Goal: Task Accomplishment & Management: Contribute content

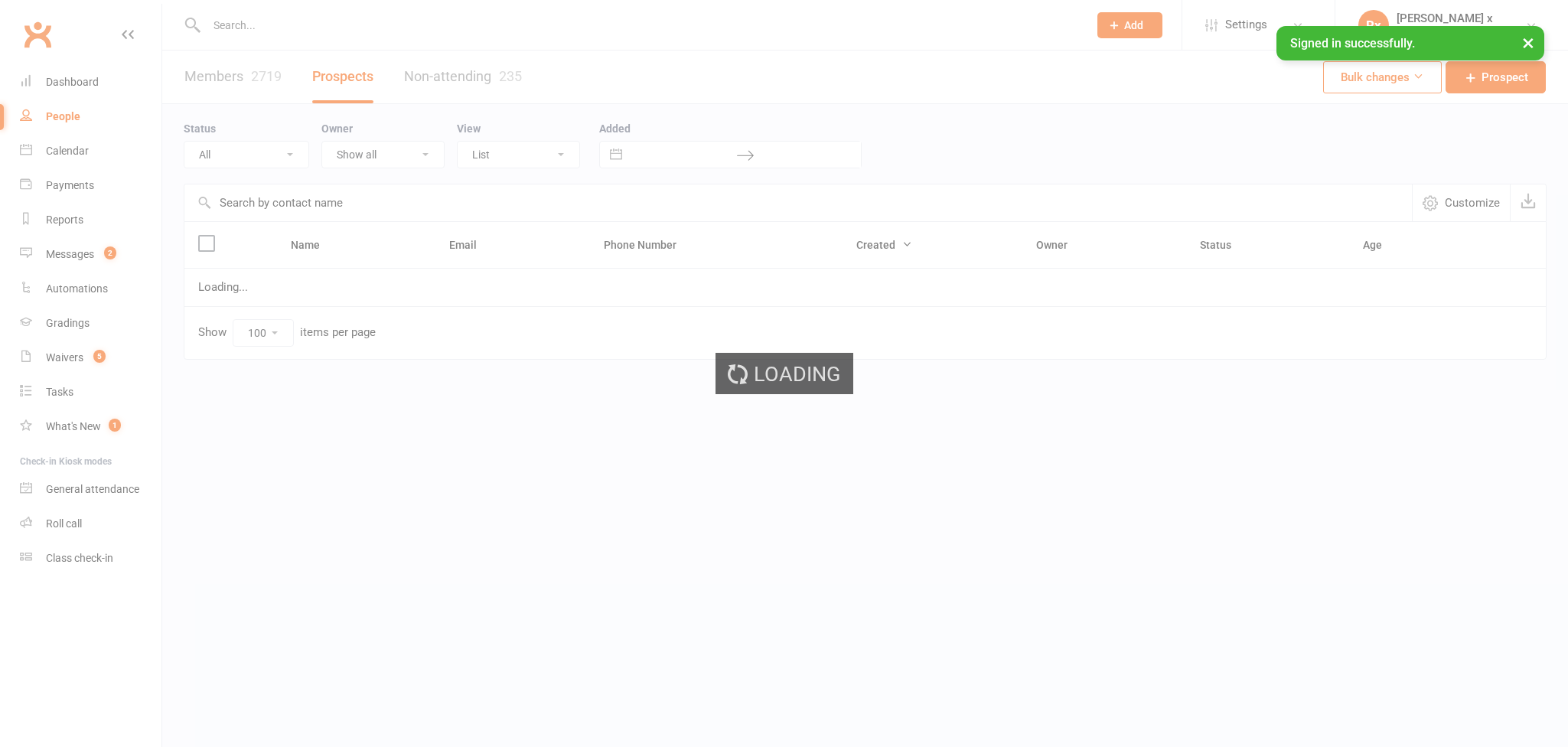
select select "100"
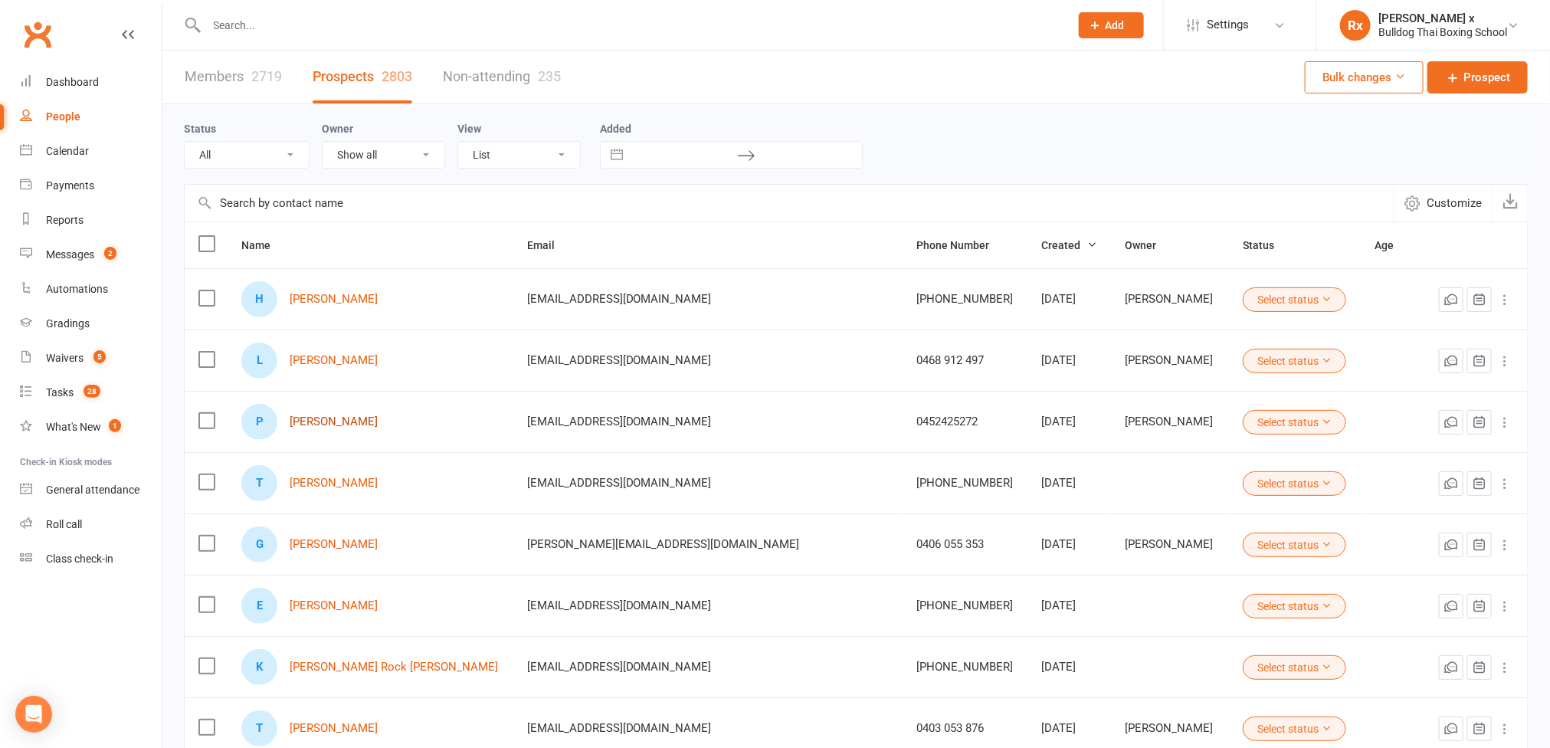
click at [345, 423] on link "Pip Clarke" at bounding box center [334, 421] width 88 height 13
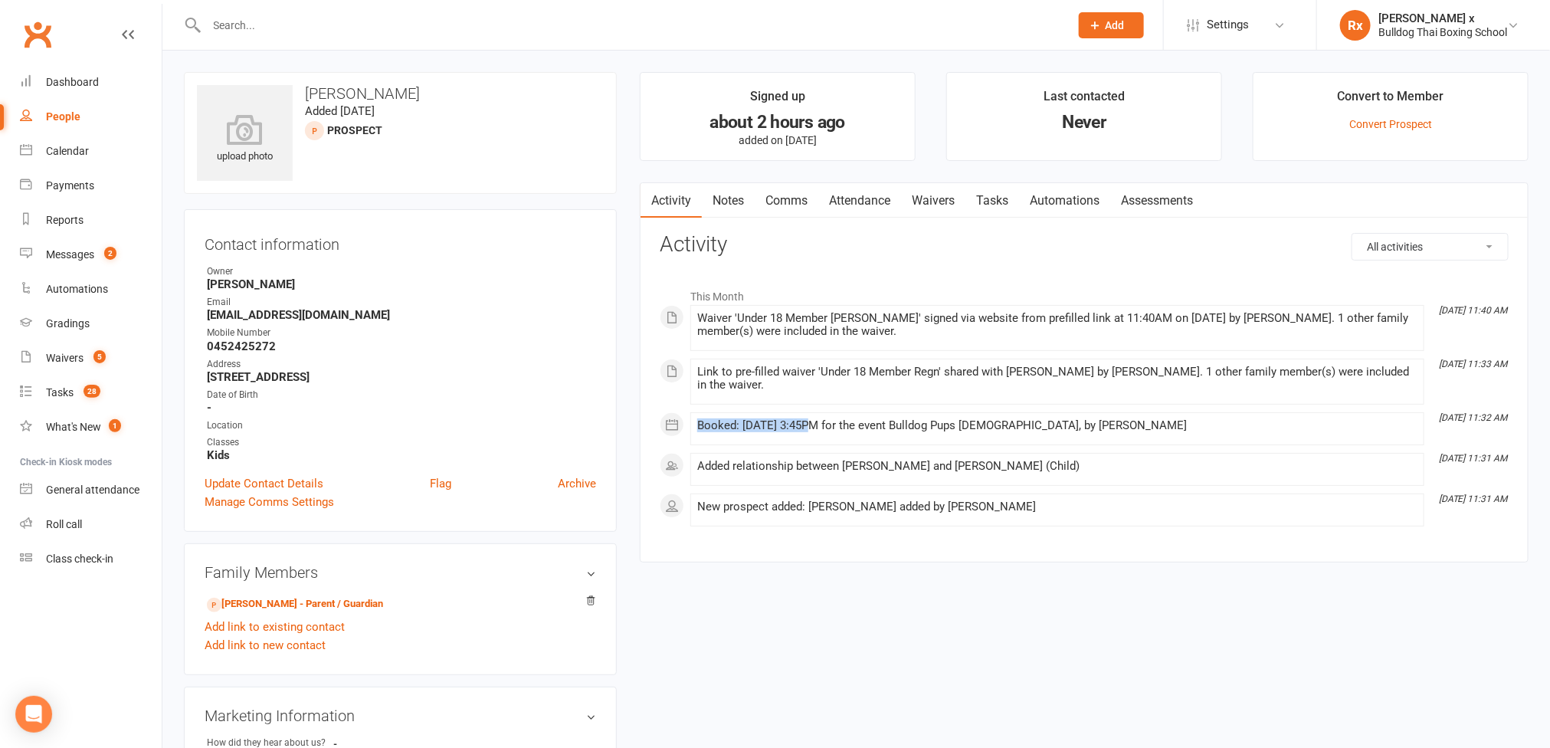
drag, startPoint x: 809, startPoint y: 430, endPoint x: 695, endPoint y: 433, distance: 114.2
click at [695, 433] on li "Sep 15, 11:32 AM Booked: 16 Sep 2025 at 3:45PM for the event Bulldog Pups 4-7yo…" at bounding box center [1058, 428] width 734 height 33
copy div "Booked: 16 Sep 2025"
click at [79, 110] on link "People" at bounding box center [91, 117] width 142 height 34
select select "100"
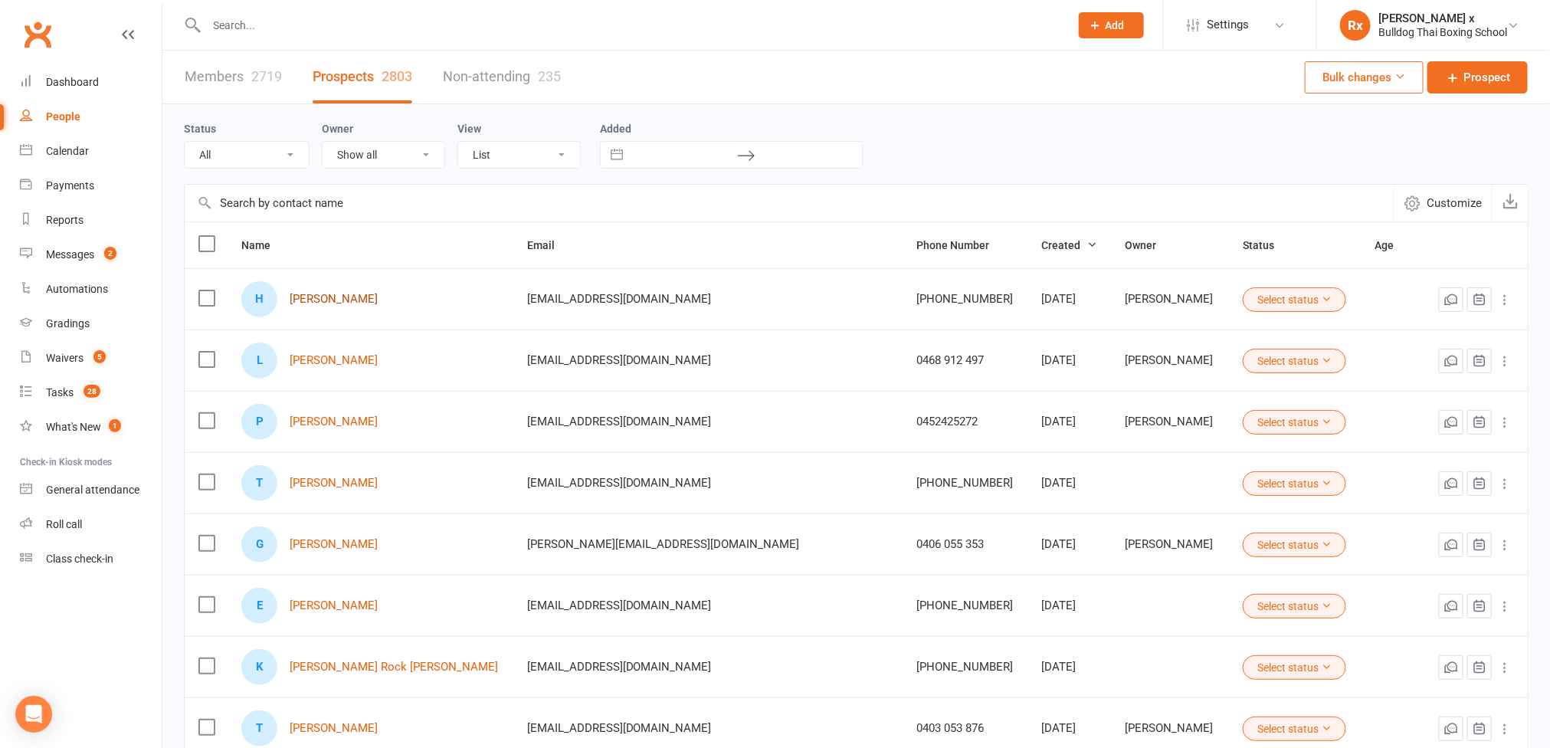
click at [347, 294] on link "[PERSON_NAME]" at bounding box center [334, 299] width 88 height 13
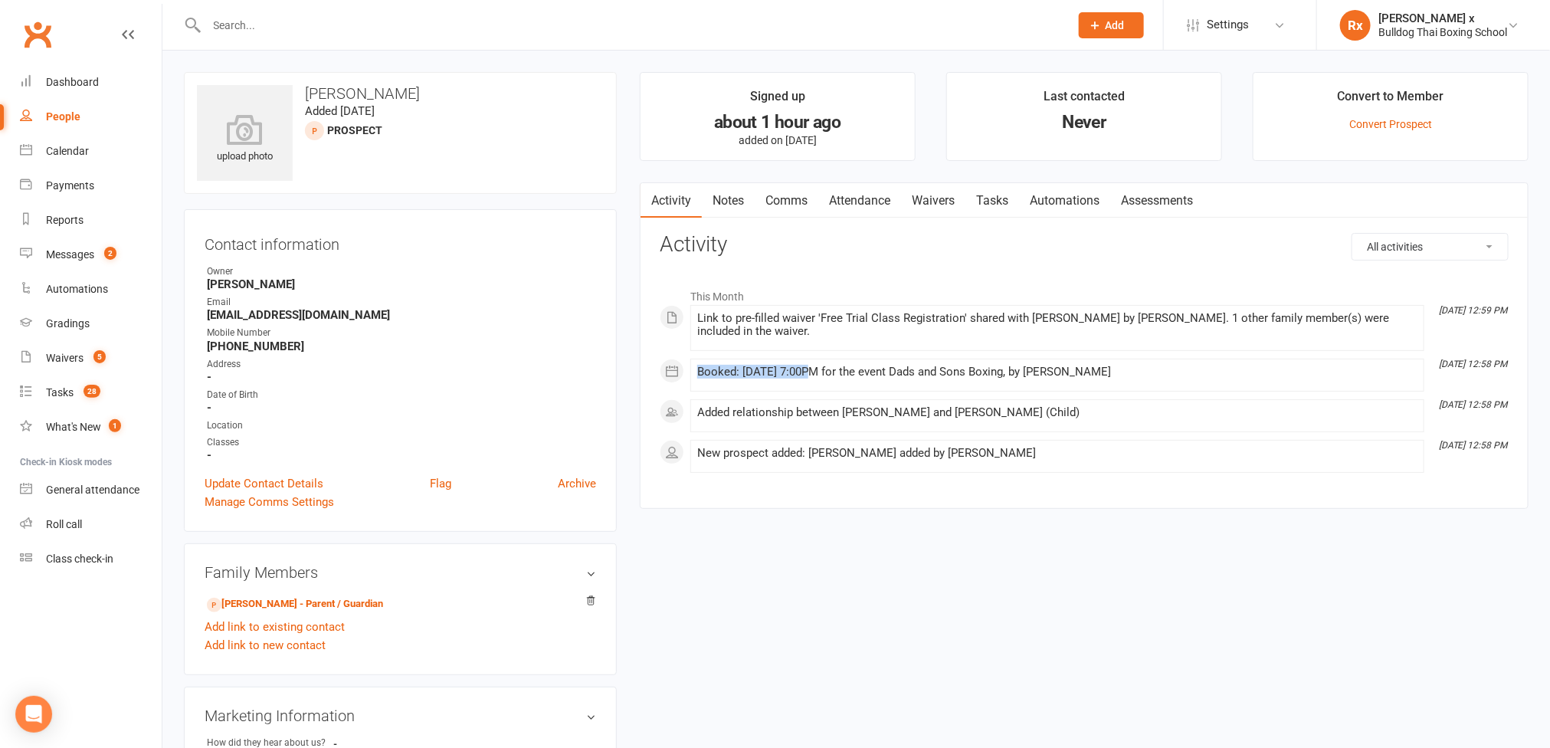
drag, startPoint x: 809, startPoint y: 375, endPoint x: 699, endPoint y: 373, distance: 110.4
click at [699, 373] on div "Booked: [DATE] 7:00PM for the event Dads and Sons Boxing, by [PERSON_NAME]" at bounding box center [1057, 372] width 720 height 13
copy div "Booked: 16 Sep 2025"
click at [80, 125] on link "People" at bounding box center [91, 117] width 142 height 34
select select "100"
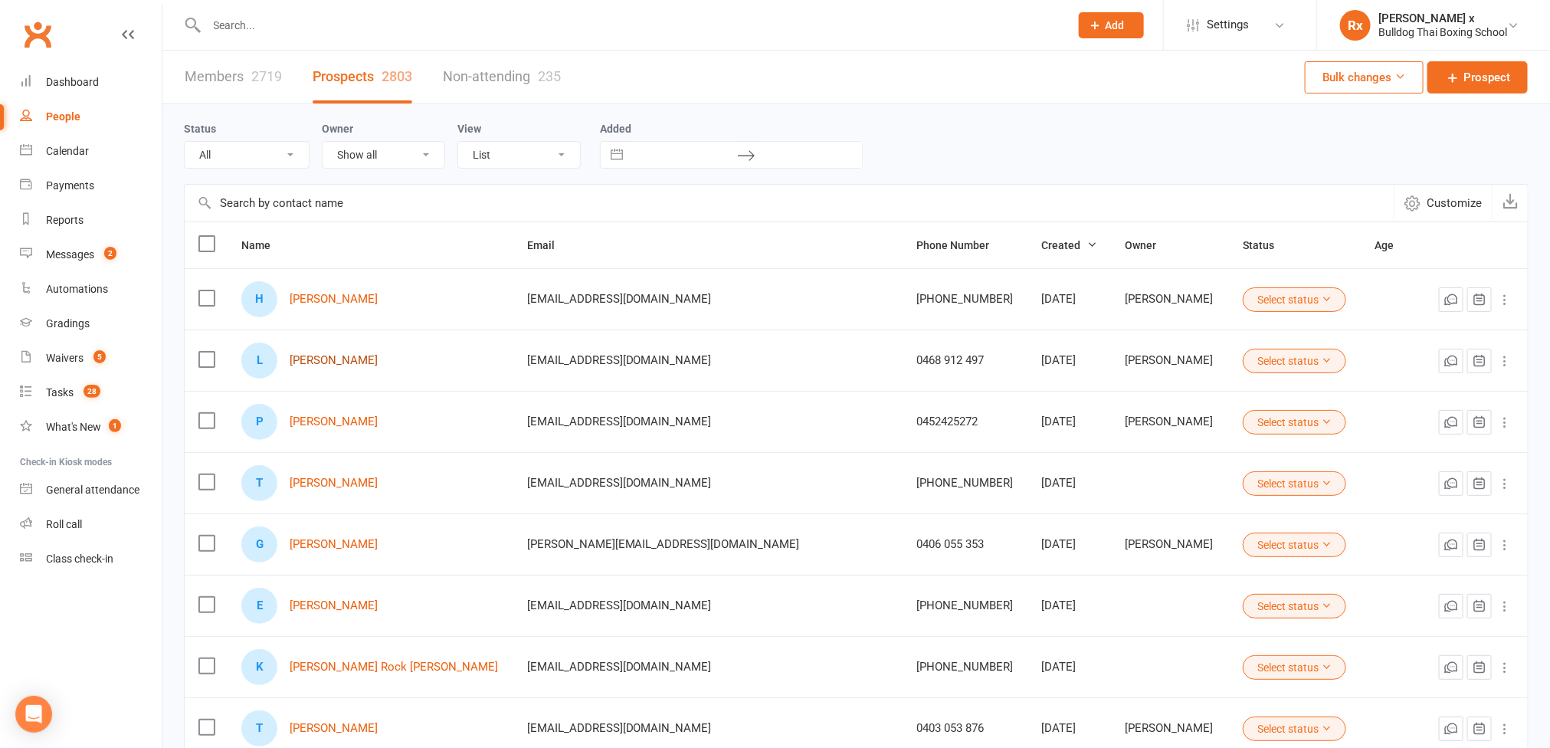
click at [320, 364] on link "Liam Ellis" at bounding box center [334, 360] width 88 height 13
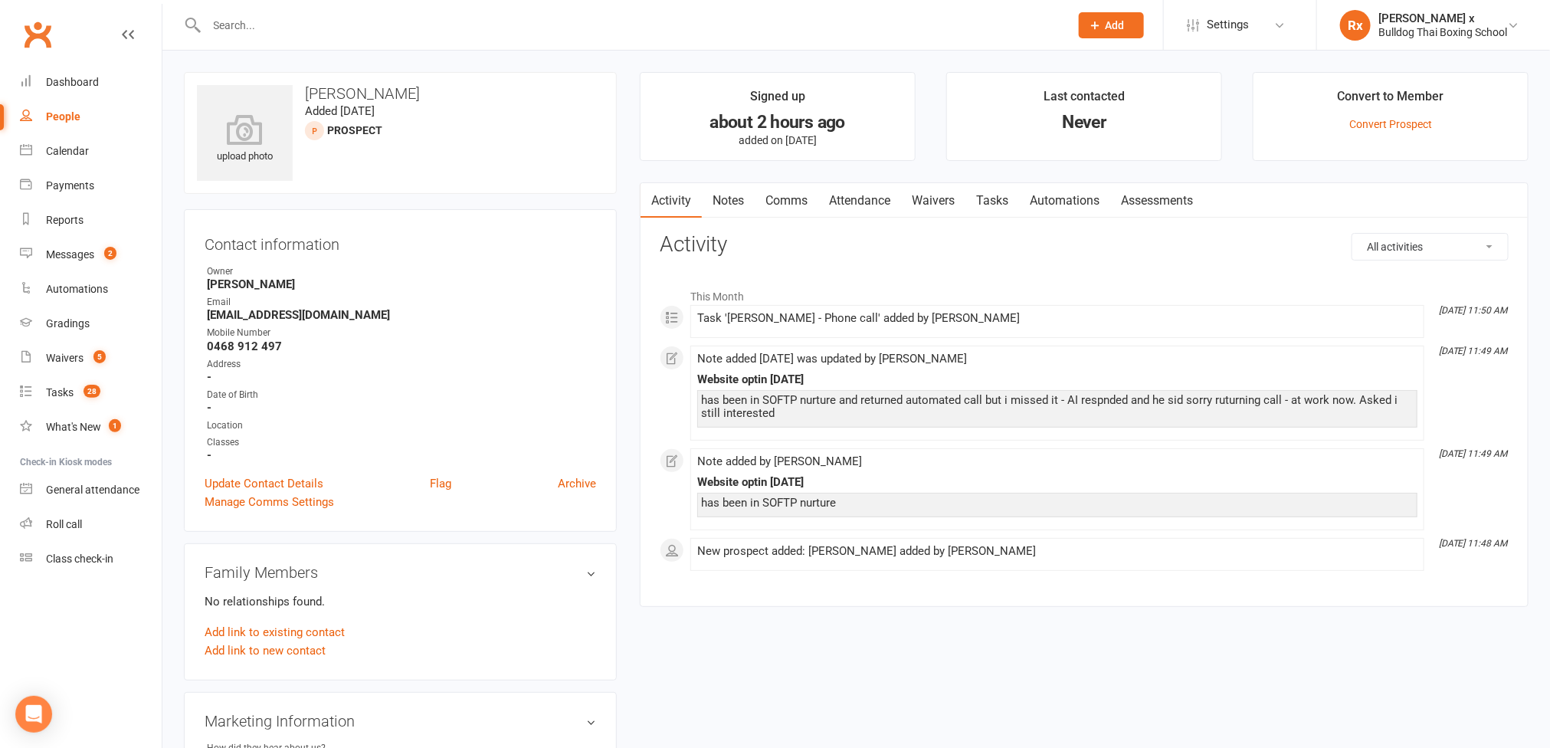
click at [253, 345] on strong "0468 912 497" at bounding box center [401, 347] width 389 height 14
click at [269, 322] on strong "liam_8ball@hotmail.com" at bounding box center [401, 315] width 389 height 14
copy strong "liam_8ball@hotmail.com"
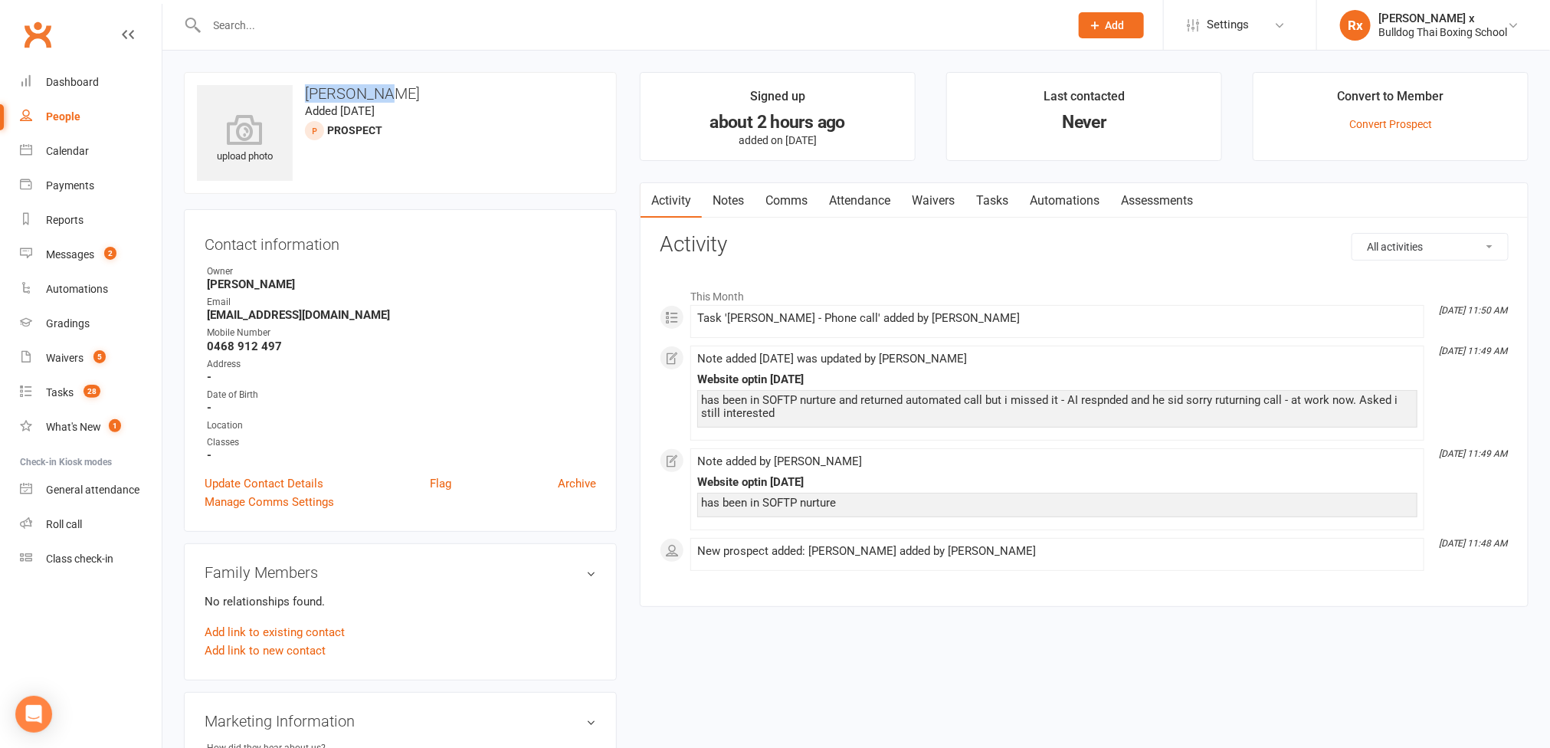
drag, startPoint x: 304, startPoint y: 95, endPoint x: 385, endPoint y: 84, distance: 82.1
click at [440, 95] on h3 "Liam Ellis" at bounding box center [400, 93] width 407 height 17
copy h3 "Liam Ellis"
click at [255, 347] on strong "0468 912 497" at bounding box center [401, 347] width 389 height 14
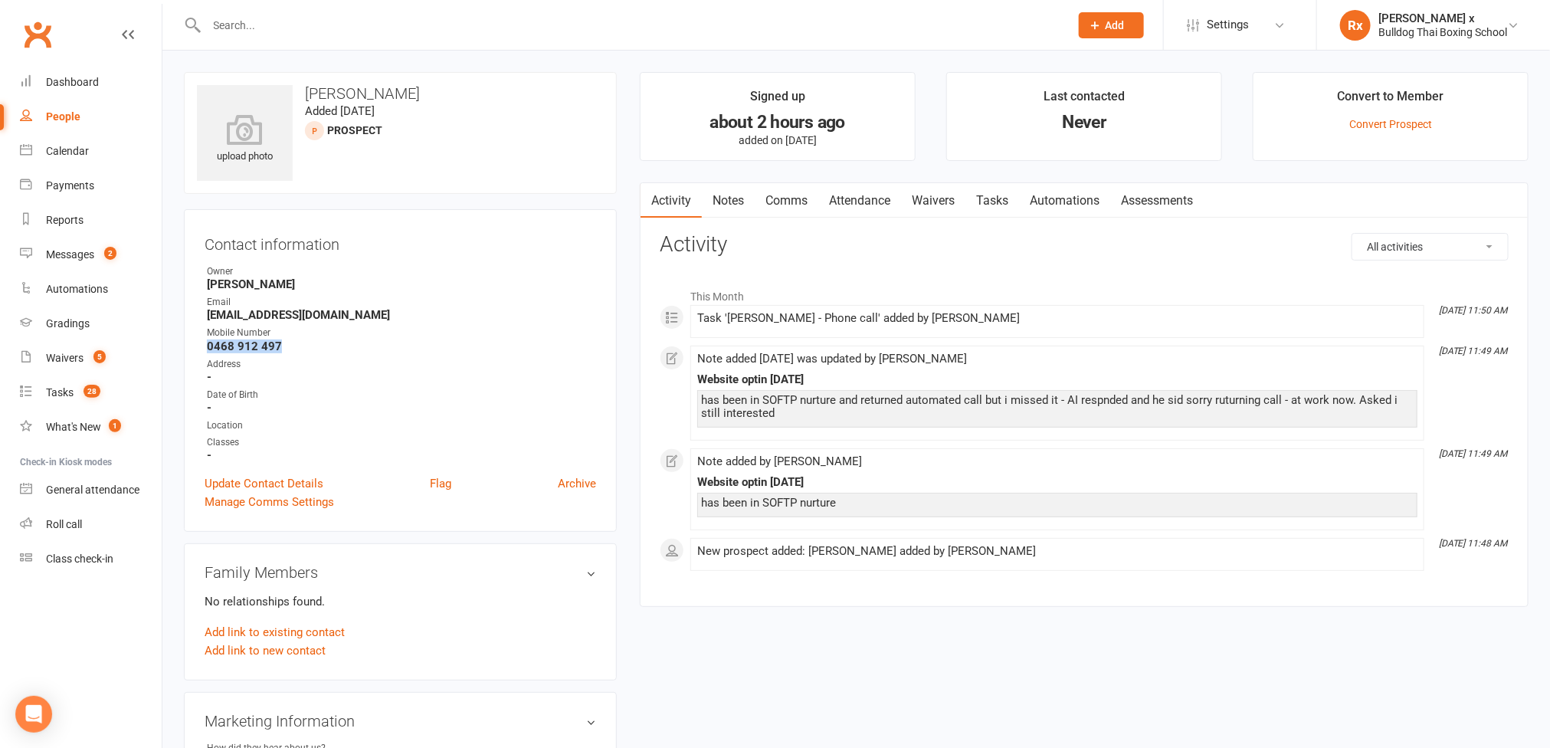
click at [255, 347] on strong "0468 912 497" at bounding box center [401, 347] width 389 height 14
copy strong "0468 912 497"
click at [65, 113] on div "People" at bounding box center [63, 116] width 34 height 12
select select "100"
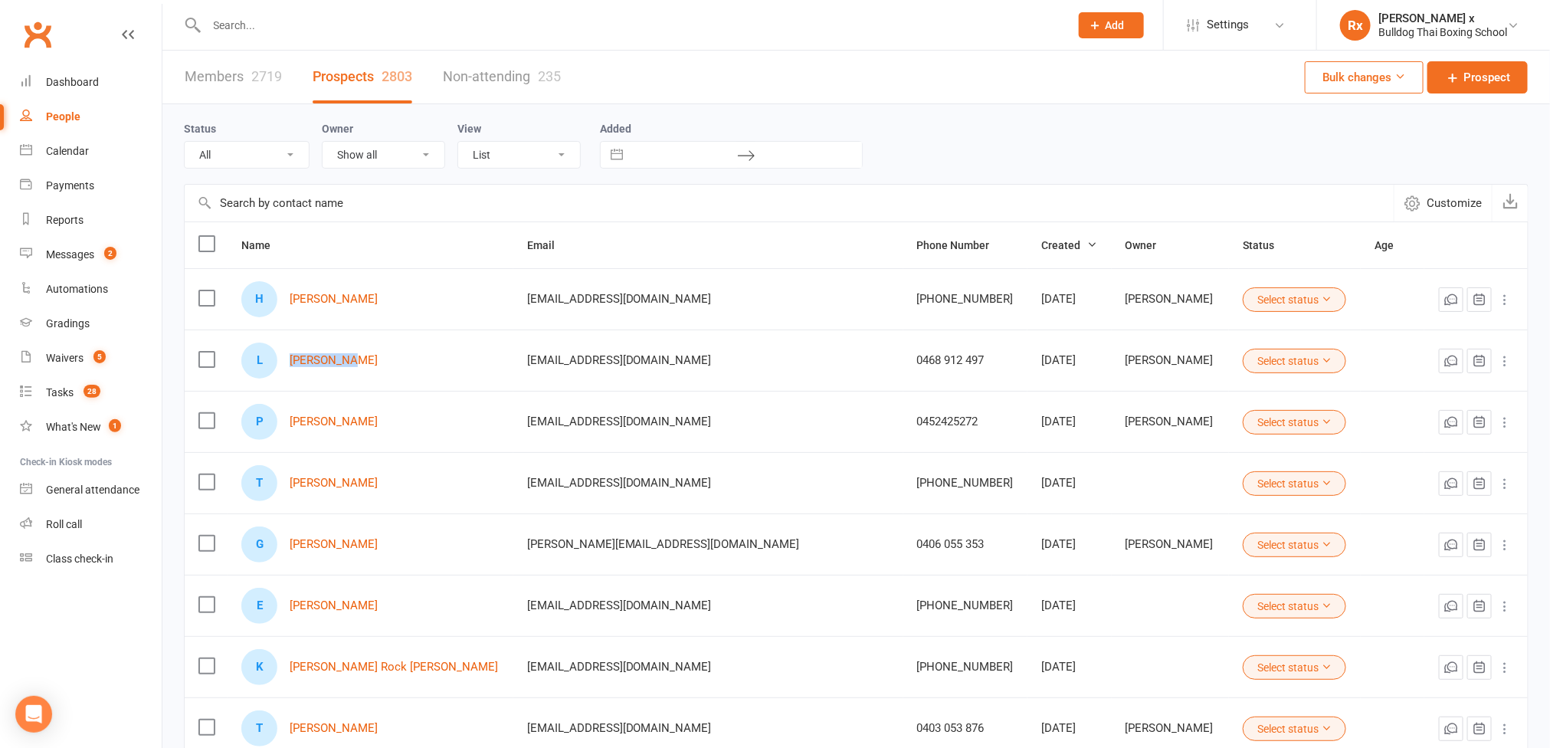
drag, startPoint x: 288, startPoint y: 361, endPoint x: 369, endPoint y: 362, distance: 80.5
click at [369, 362] on div "L Liam Ellis" at bounding box center [370, 361] width 258 height 36
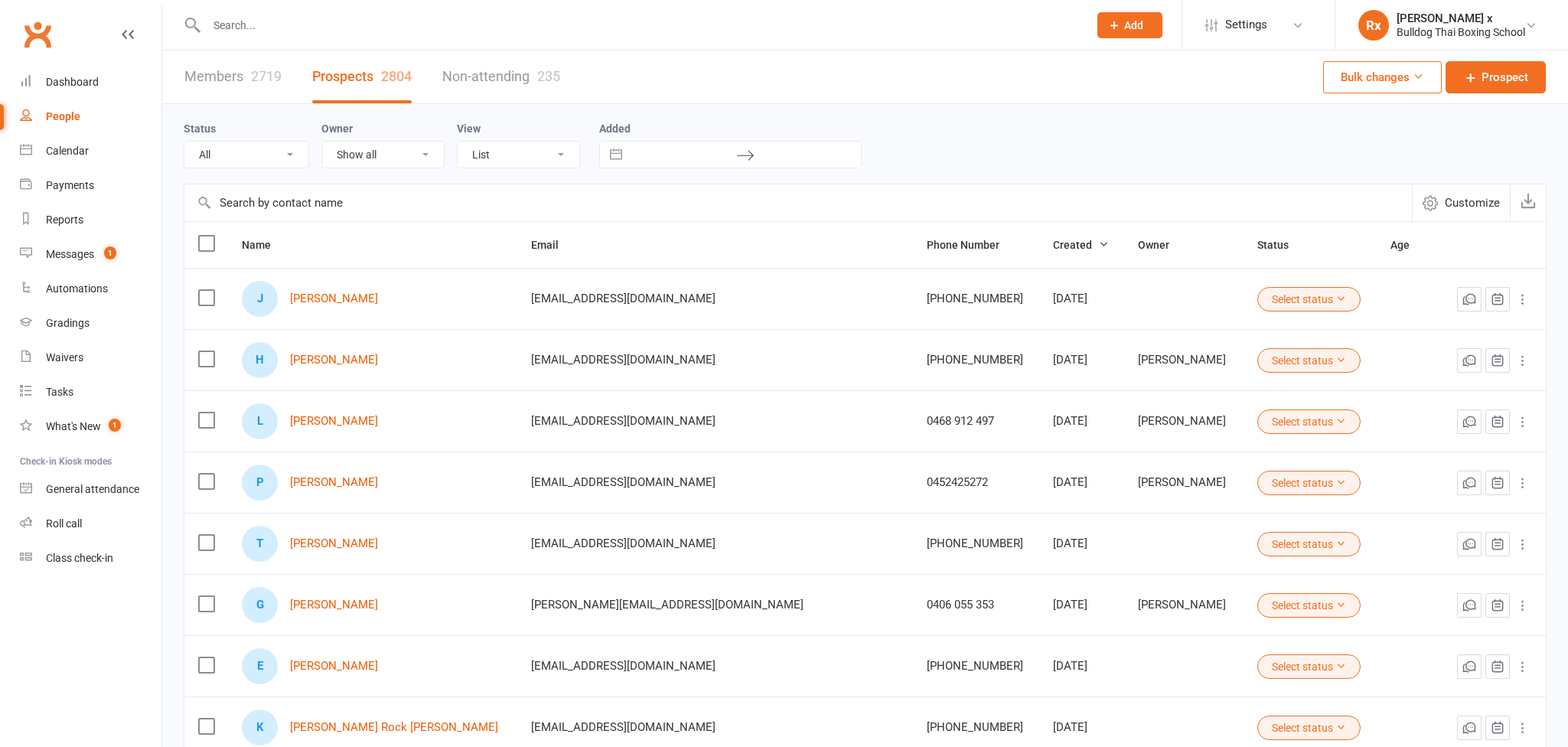
select select "100"
click at [378, 306] on link "Juan Carlos Landauro" at bounding box center [334, 299] width 88 height 13
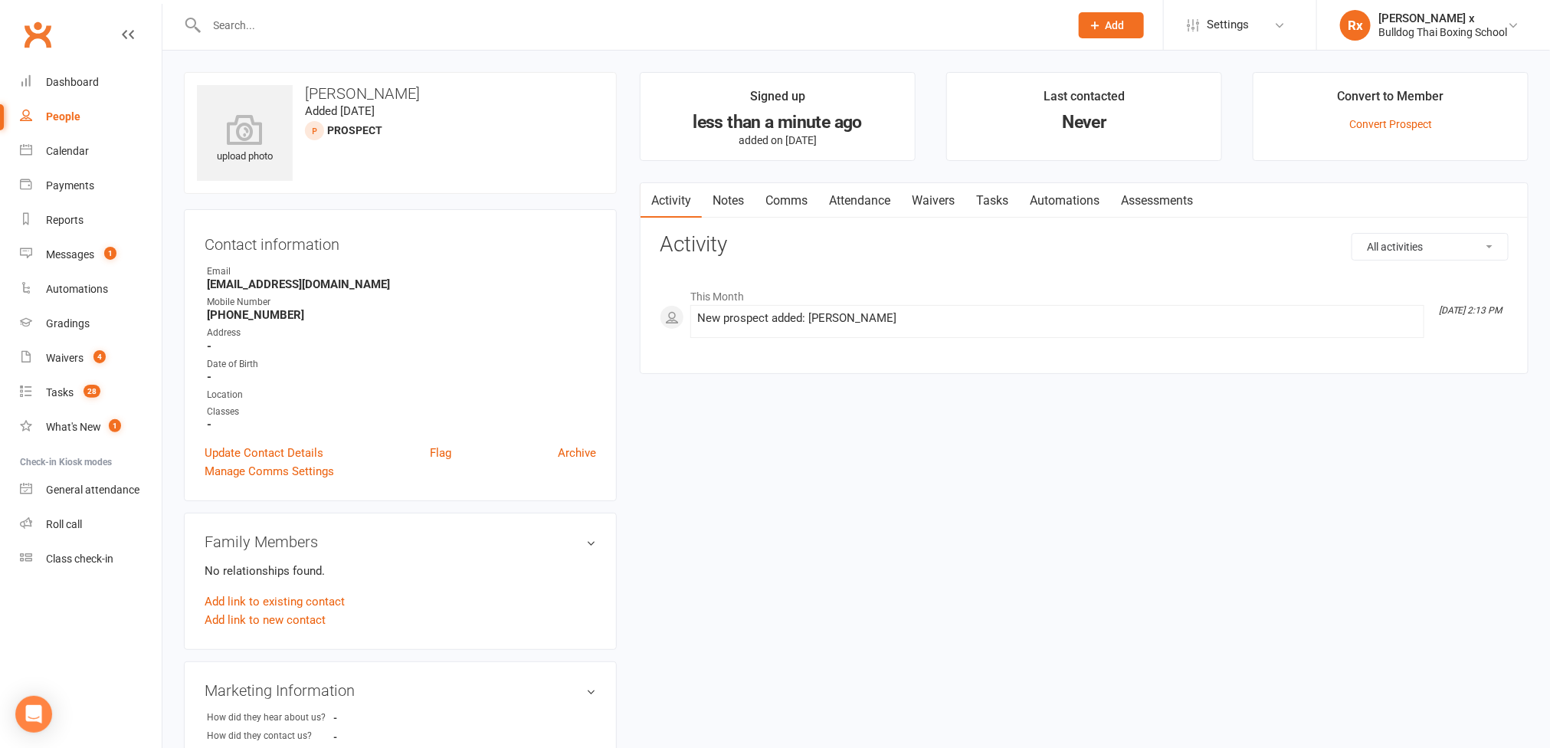
click at [720, 200] on link "Notes" at bounding box center [728, 200] width 53 height 35
click at [1495, 237] on button "+ New Note" at bounding box center [1468, 247] width 82 height 28
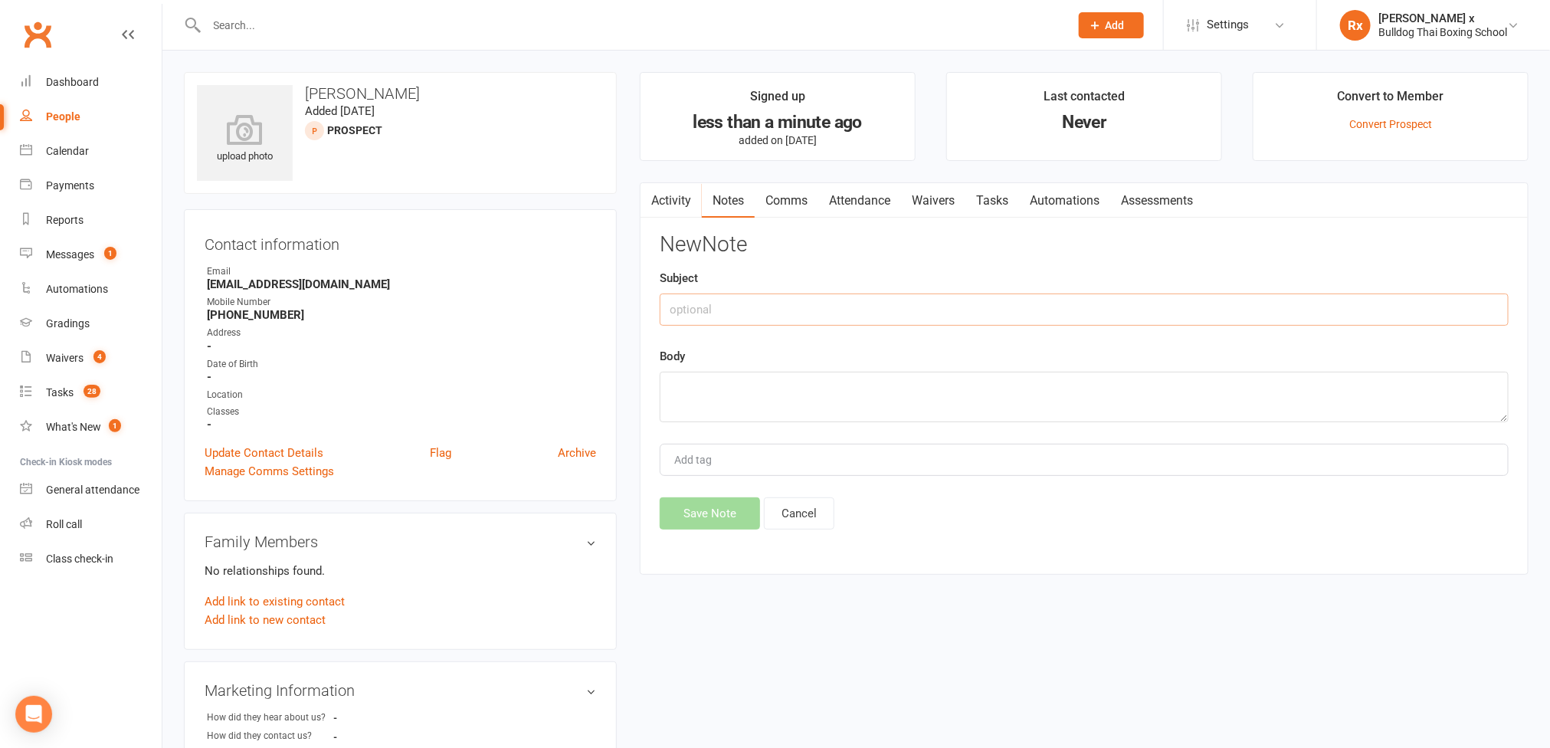
click at [801, 301] on input "text" at bounding box center [1084, 310] width 849 height 32
click at [720, 313] on input "Dad & Soon optin" at bounding box center [1084, 310] width 849 height 32
type input "Dad & Son optin"
click at [710, 405] on textarea at bounding box center [1084, 397] width 849 height 51
click at [690, 387] on textarea at bounding box center [1084, 397] width 849 height 51
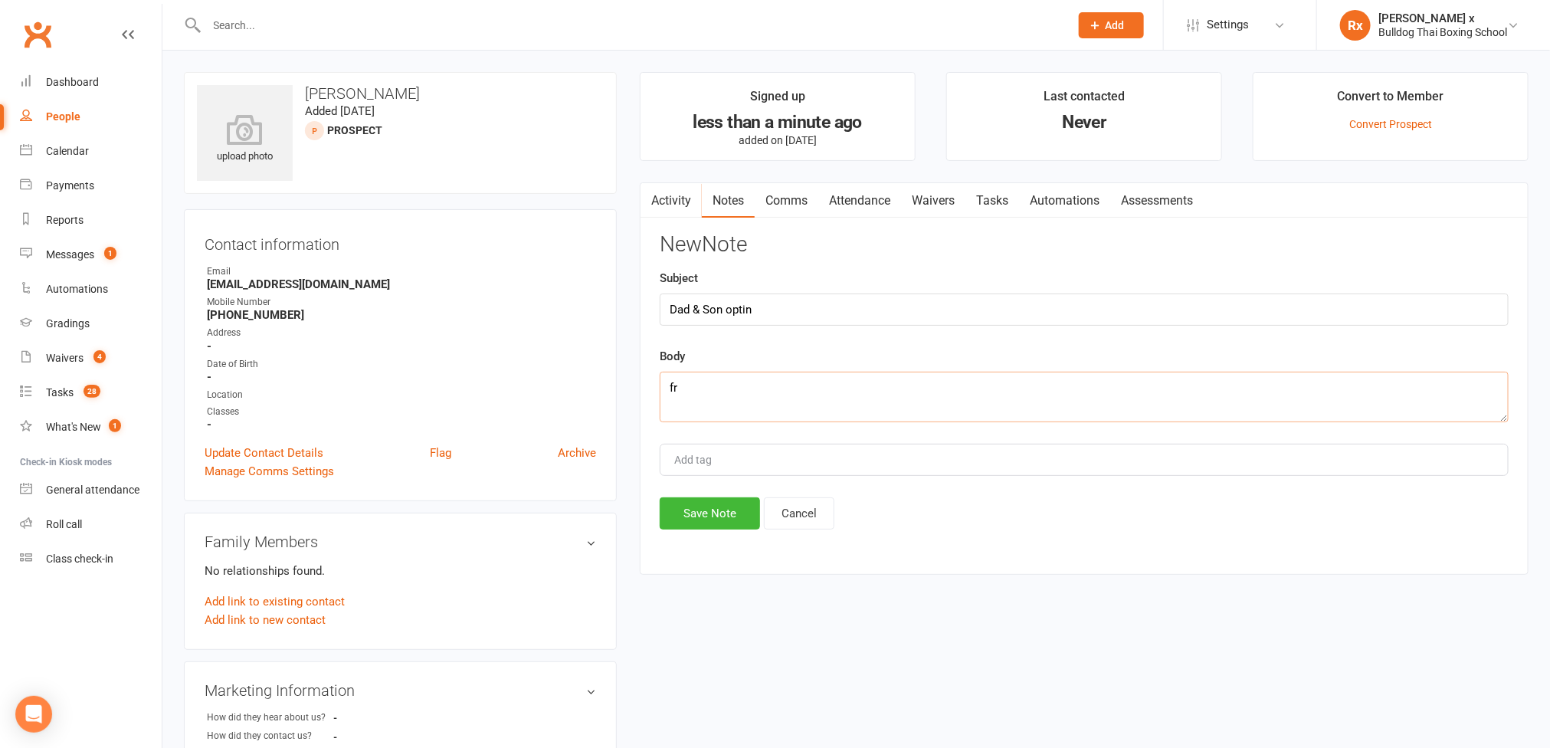
type textarea "f"
click at [704, 382] on textarea at bounding box center [1084, 397] width 849 height 51
type textarea "D"
type textarea "Manually added to CW from Softp."
click at [709, 529] on button "Save Note" at bounding box center [710, 513] width 100 height 32
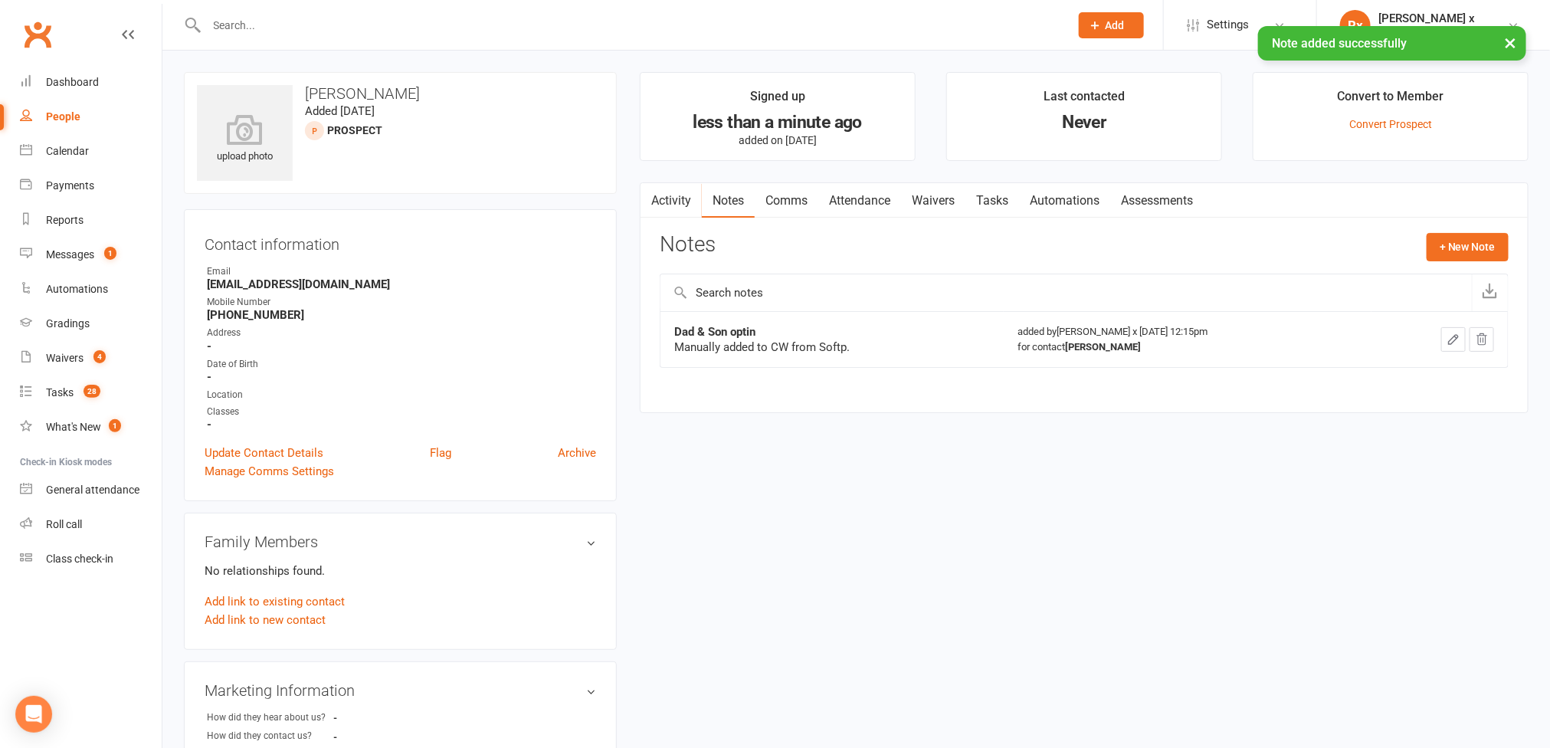
click at [431, 90] on h3 "Juan Carlos Landauro" at bounding box center [400, 93] width 407 height 17
copy h3 "Juan Carlos Landauro"
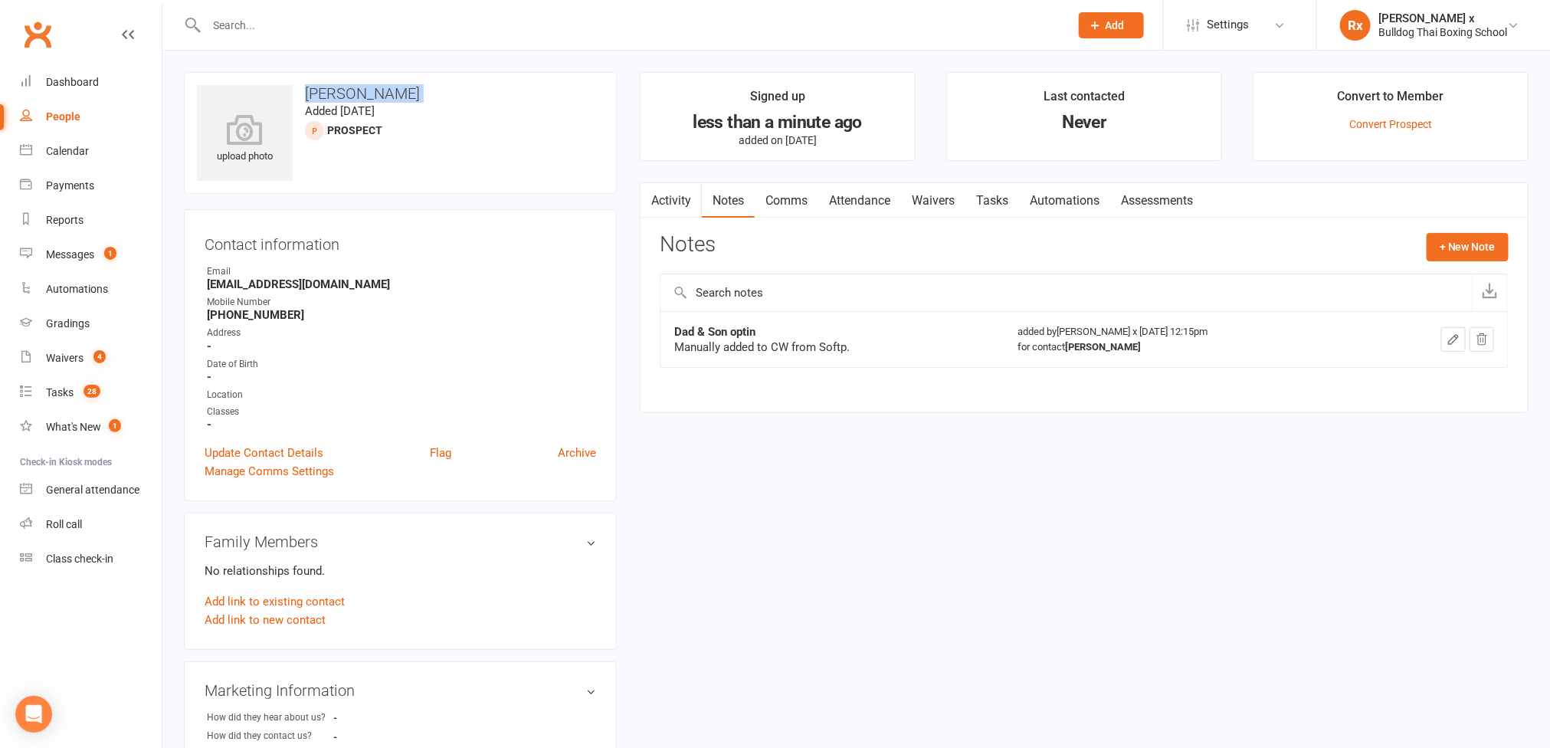
click at [56, 125] on link "People" at bounding box center [91, 117] width 142 height 34
select select "100"
